Goal: Navigation & Orientation: Find specific page/section

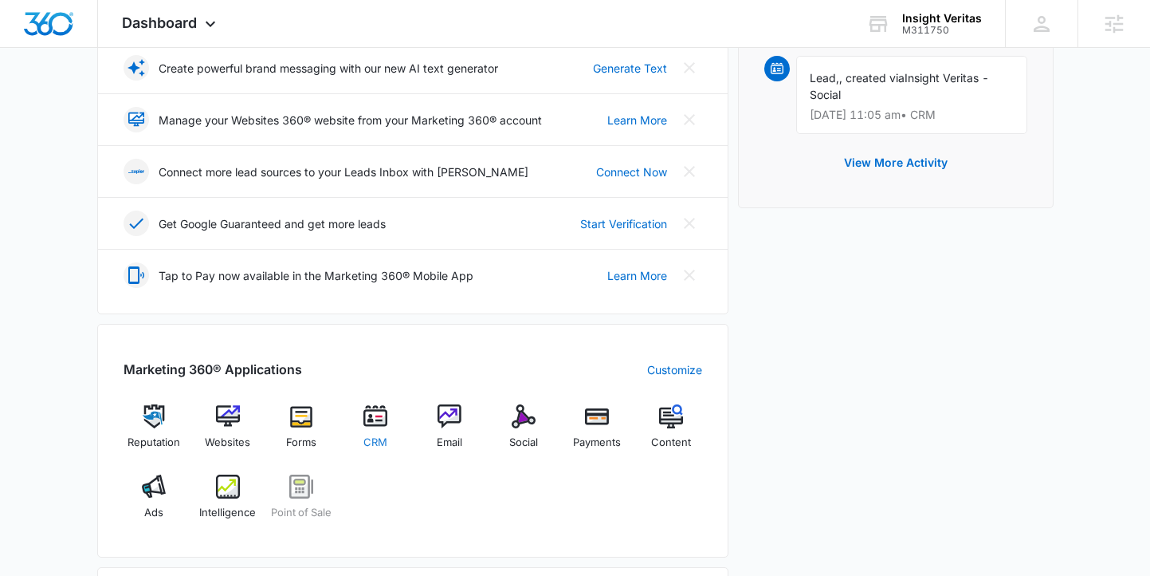
scroll to position [357, 0]
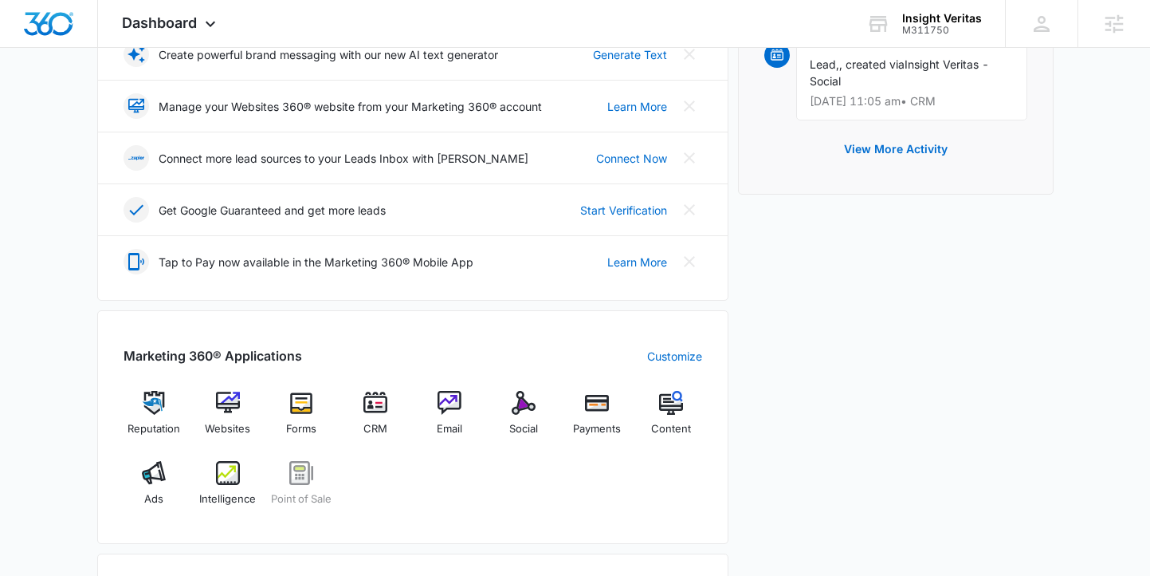
click at [520, 390] on div "Marketing 360® Applications Customize Reputation Websites Forms CRM Email Socia…" at bounding box center [412, 427] width 631 height 234
click at [520, 407] on img at bounding box center [524, 403] width 24 height 24
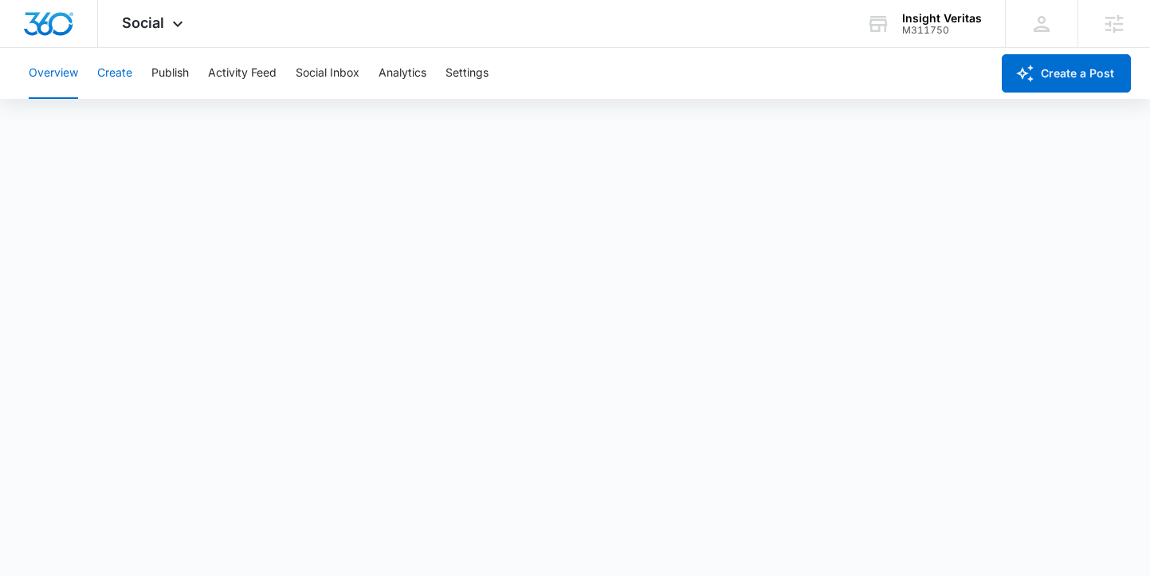
click at [128, 69] on button "Create" at bounding box center [114, 73] width 35 height 51
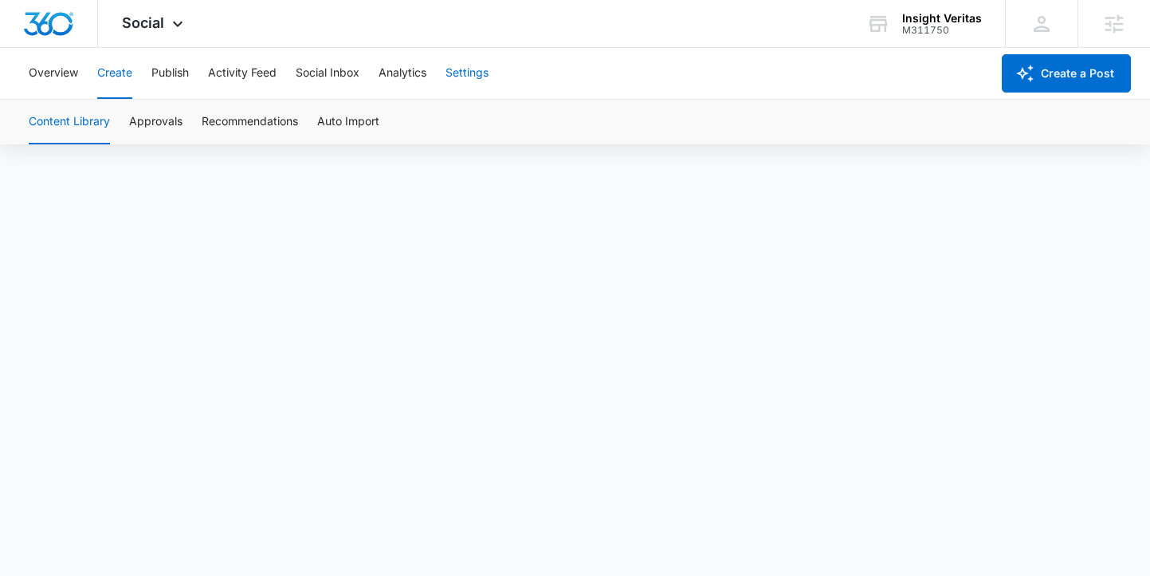
click at [453, 81] on button "Settings" at bounding box center [467, 73] width 43 height 51
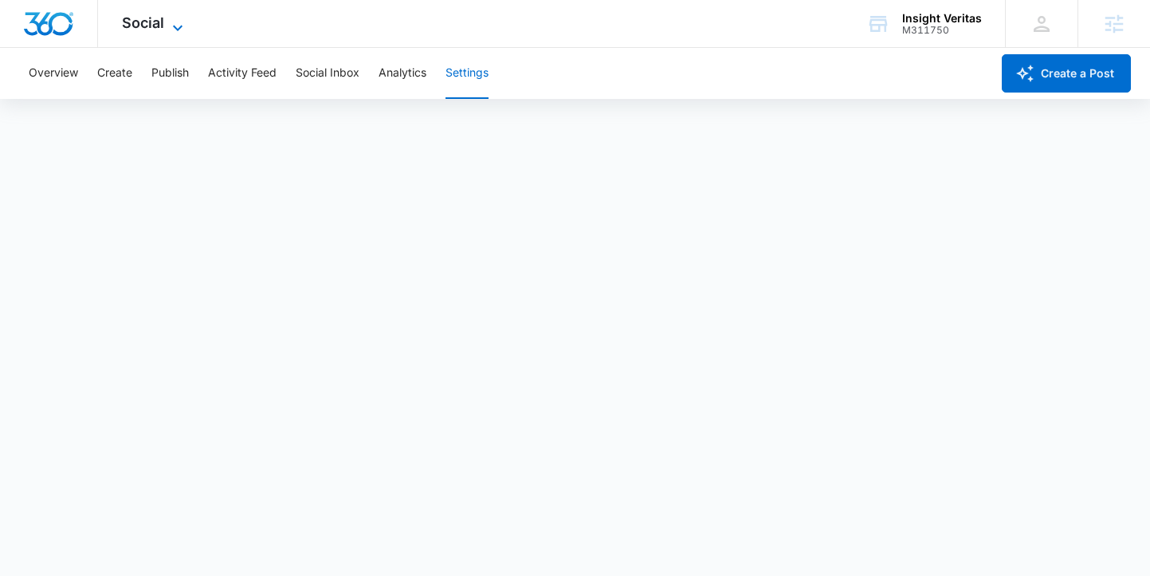
click at [131, 26] on span "Social" at bounding box center [143, 22] width 42 height 17
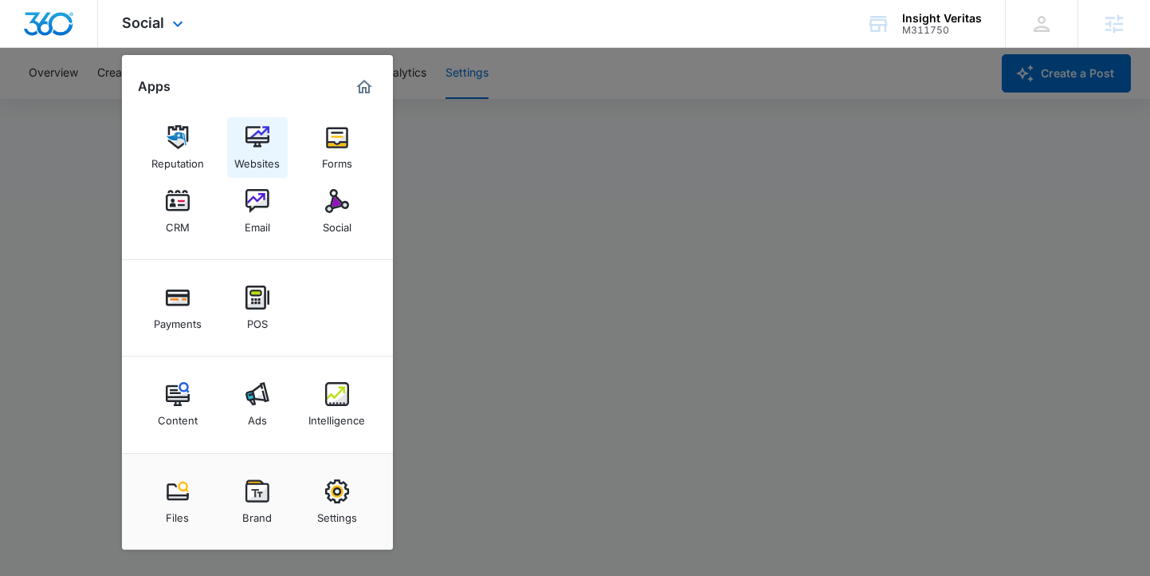
click at [269, 155] on div "Websites" at bounding box center [256, 159] width 45 height 21
